Goal: Information Seeking & Learning: Learn about a topic

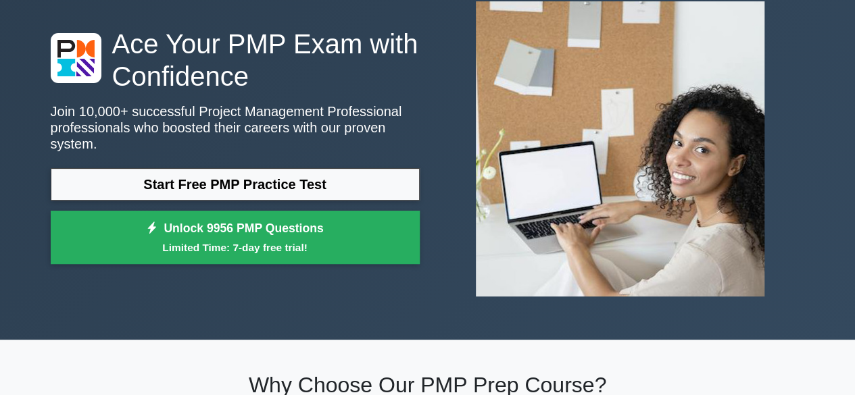
scroll to position [83, 0]
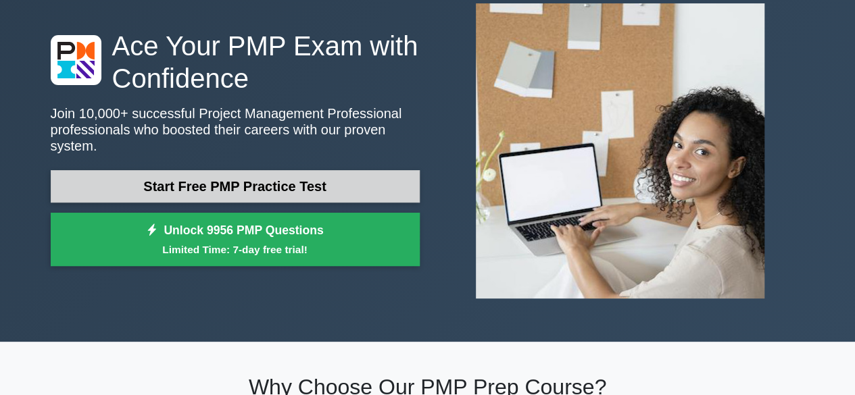
click at [275, 172] on link "Start Free PMP Practice Test" at bounding box center [235, 186] width 369 height 32
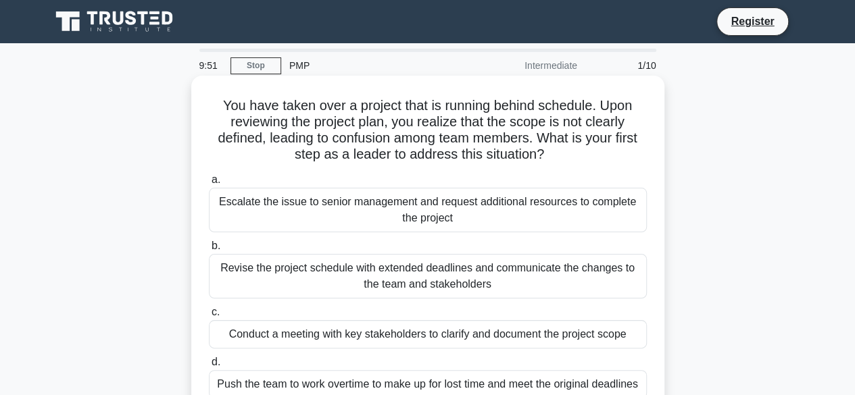
click at [281, 201] on div "Escalate the issue to senior management and request additional resources to com…" at bounding box center [428, 210] width 438 height 45
click at [209, 185] on input "a. Escalate the issue to senior management and request additional resources to …" at bounding box center [209, 180] width 0 height 9
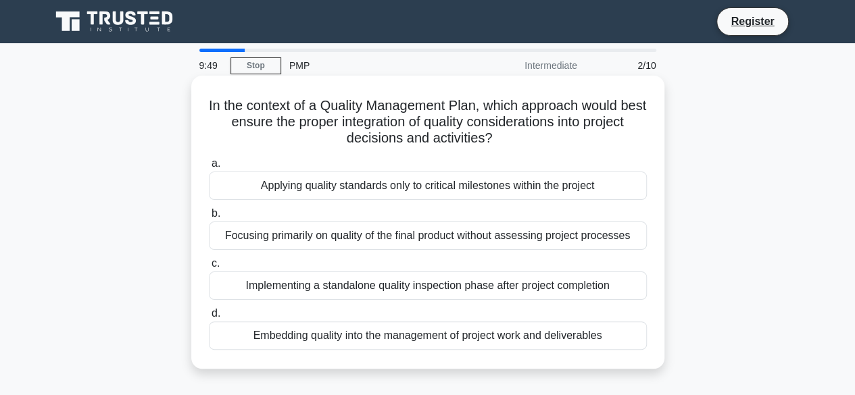
click at [304, 239] on div "Focusing primarily on quality of the final product without assessing project pr…" at bounding box center [428, 236] width 438 height 28
click at [209, 218] on input "b. Focusing primarily on quality of the final product without assessing project…" at bounding box center [209, 214] width 0 height 9
